Goal: Find specific page/section: Find specific page/section

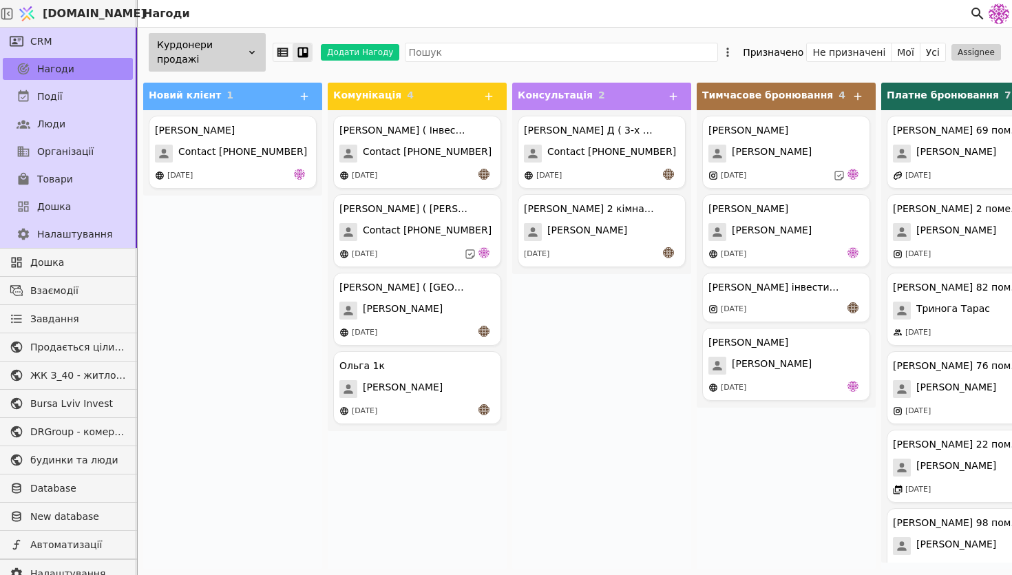
click at [178, 52] on div "Курдонери продажі" at bounding box center [207, 52] width 117 height 39
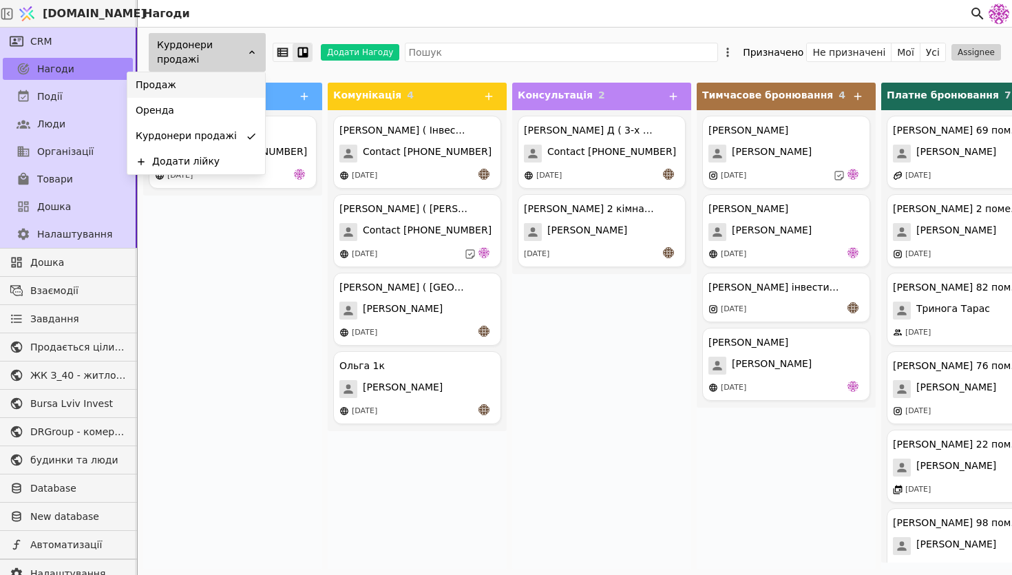
click at [187, 81] on div "Продаж" at bounding box center [196, 84] width 138 height 25
